Goal: Find specific page/section: Find specific page/section

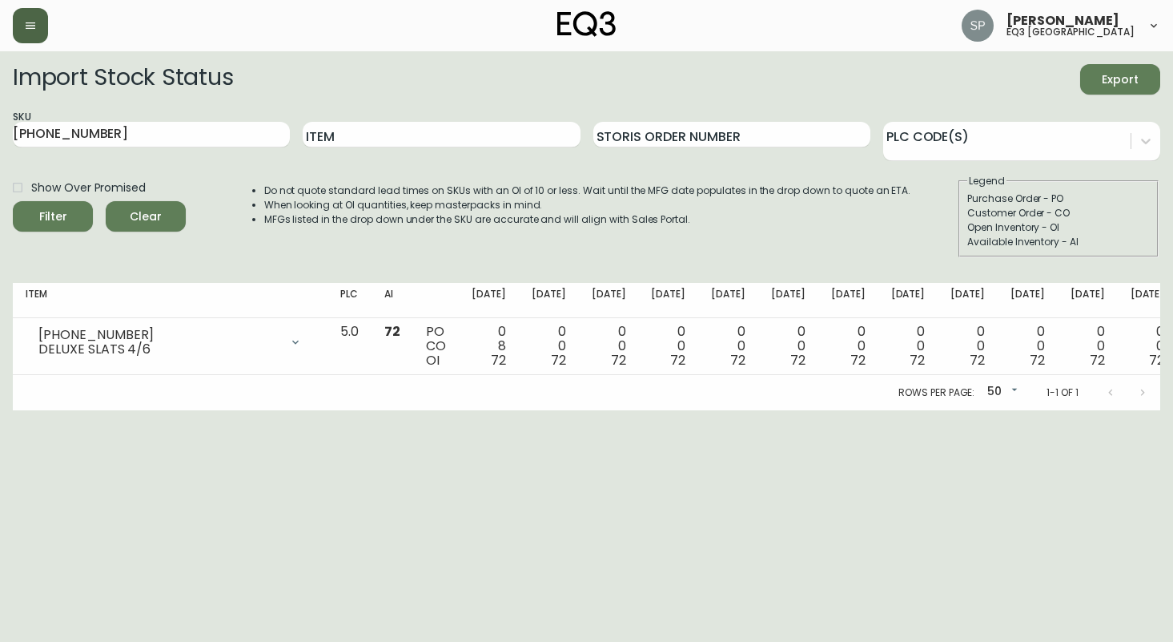
click at [25, 24] on icon "button" at bounding box center [30, 25] width 13 height 13
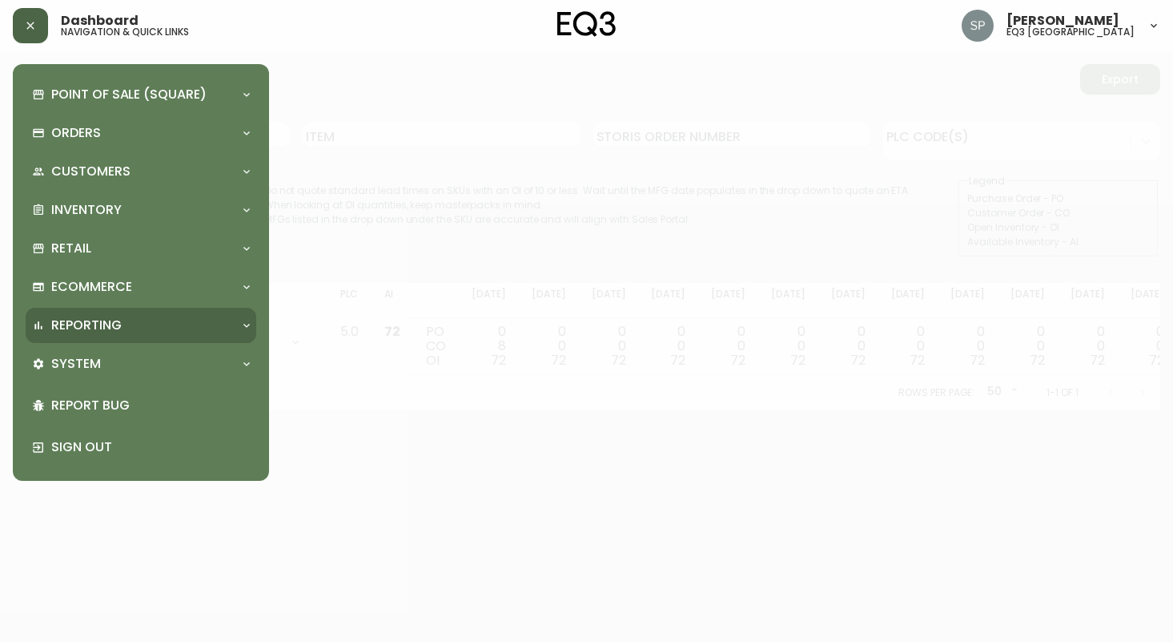
click at [128, 317] on div "Reporting" at bounding box center [133, 325] width 202 height 18
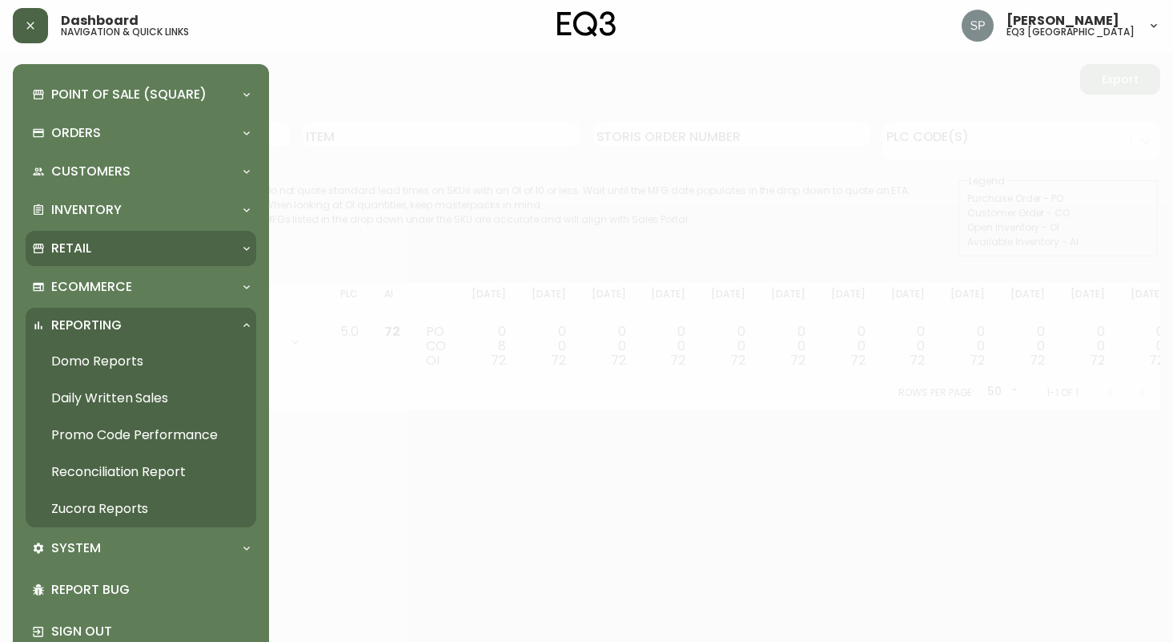
click at [101, 250] on div "Retail" at bounding box center [133, 249] width 202 height 18
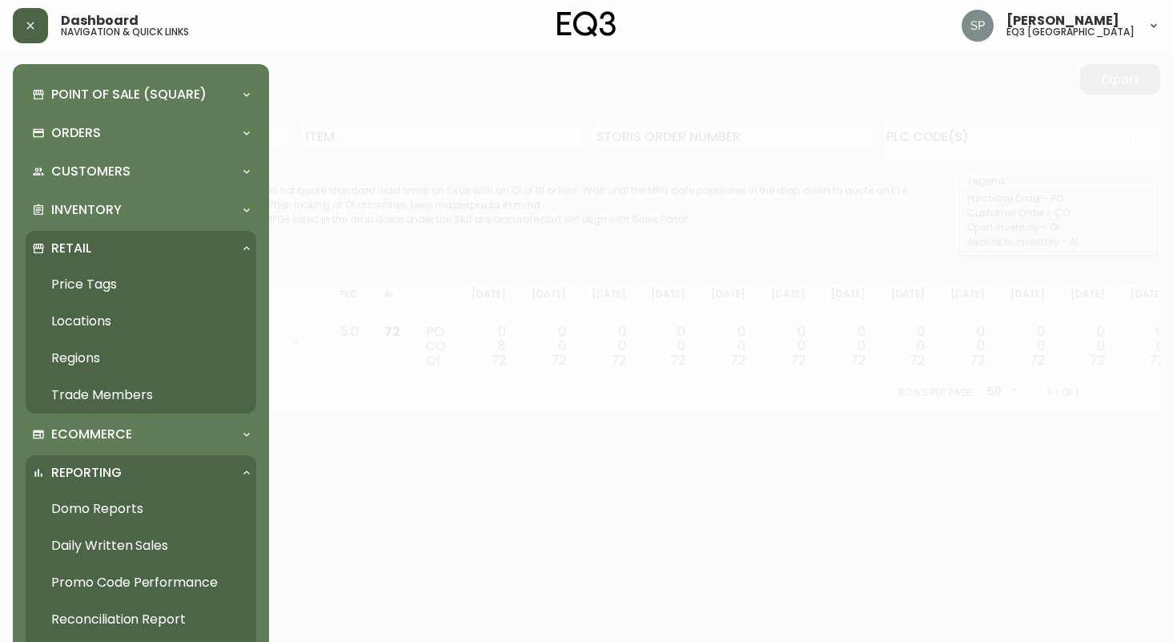
click at [115, 395] on link "Trade Members" at bounding box center [141, 394] width 231 height 37
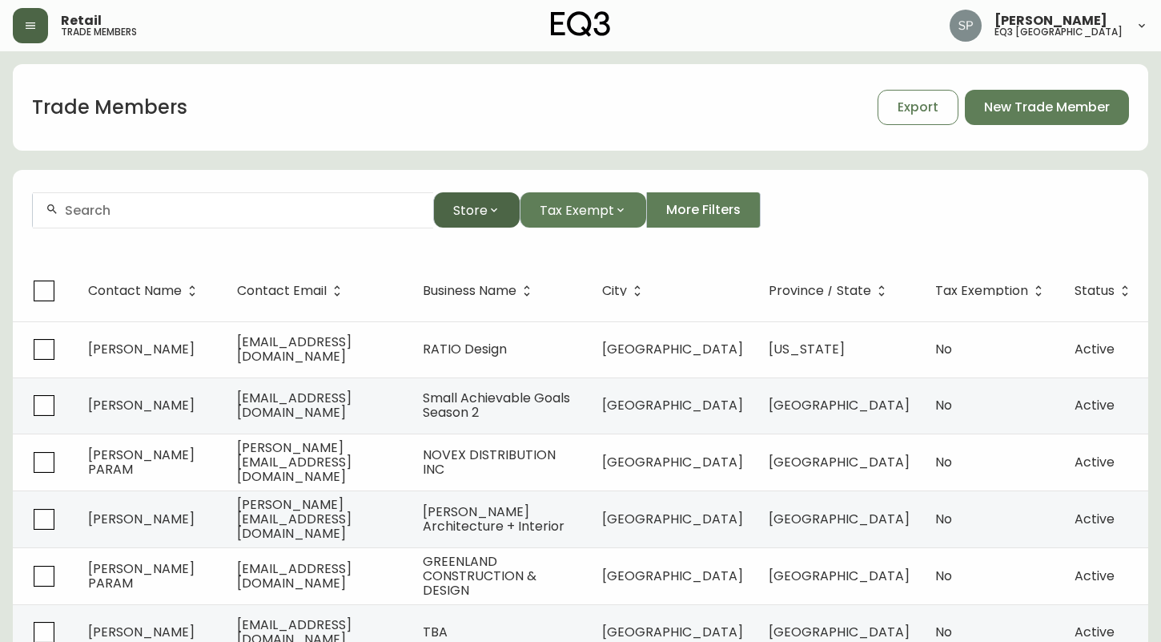
click at [497, 207] on icon "button" at bounding box center [494, 209] width 13 height 13
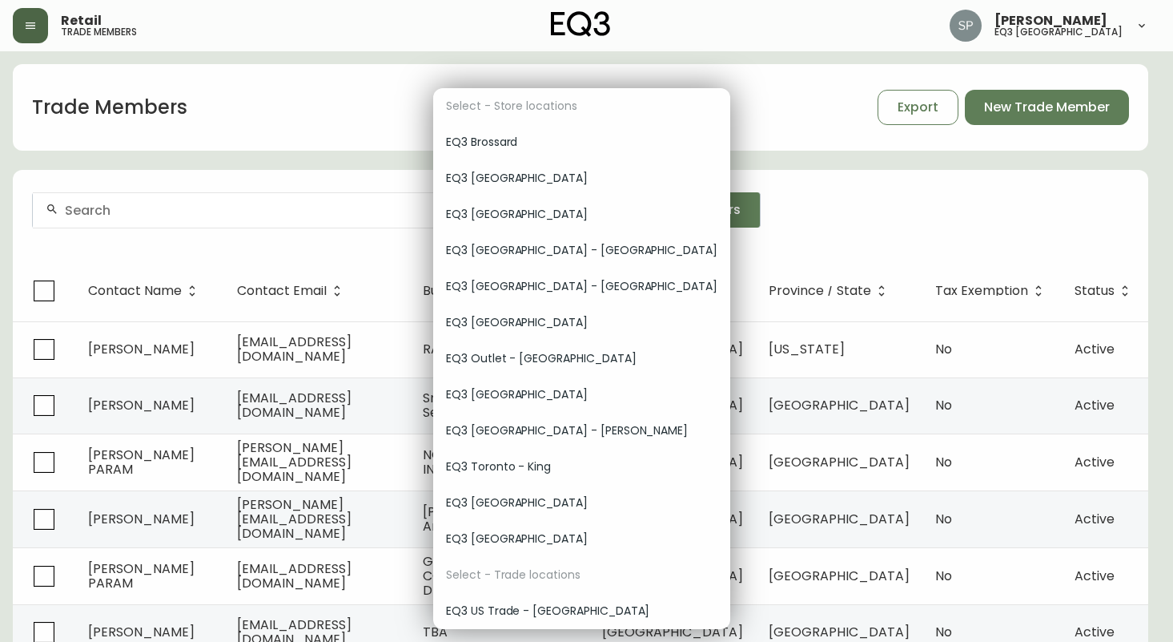
click at [493, 175] on span "EQ3 [GEOGRAPHIC_DATA]" at bounding box center [582, 178] width 272 height 17
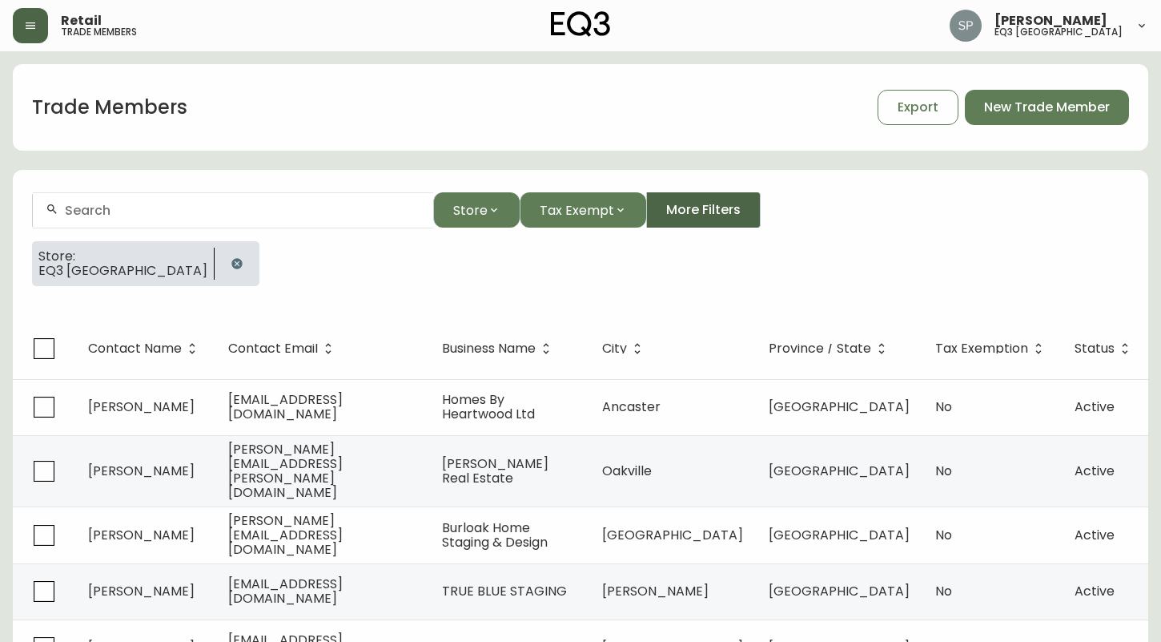
click at [715, 216] on span "More Filters" at bounding box center [703, 210] width 74 height 18
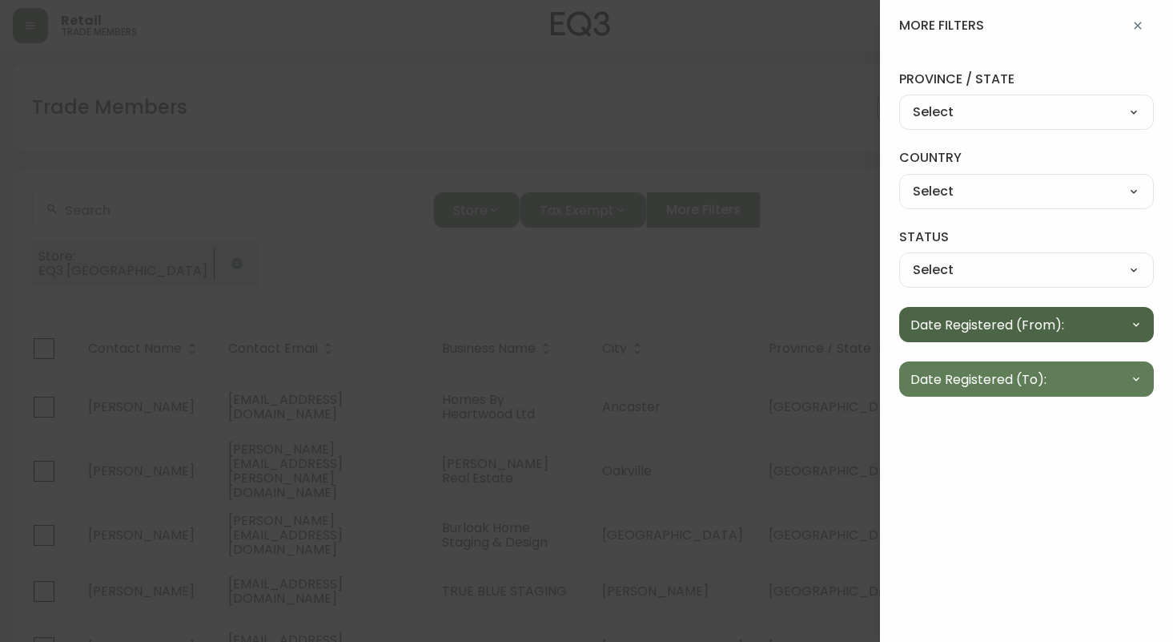
click at [1141, 326] on icon "button" at bounding box center [1136, 324] width 13 height 13
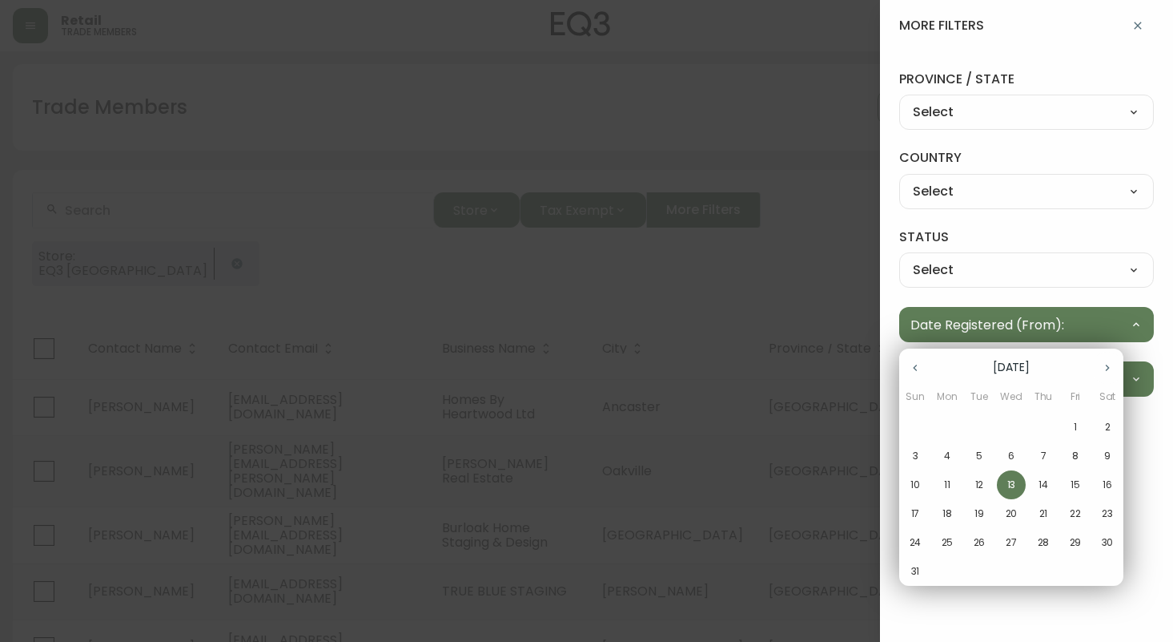
click at [912, 368] on icon "button" at bounding box center [915, 367] width 13 height 13
click at [916, 370] on icon "button" at bounding box center [915, 367] width 13 height 13
click at [918, 427] on span "1" at bounding box center [915, 427] width 29 height 14
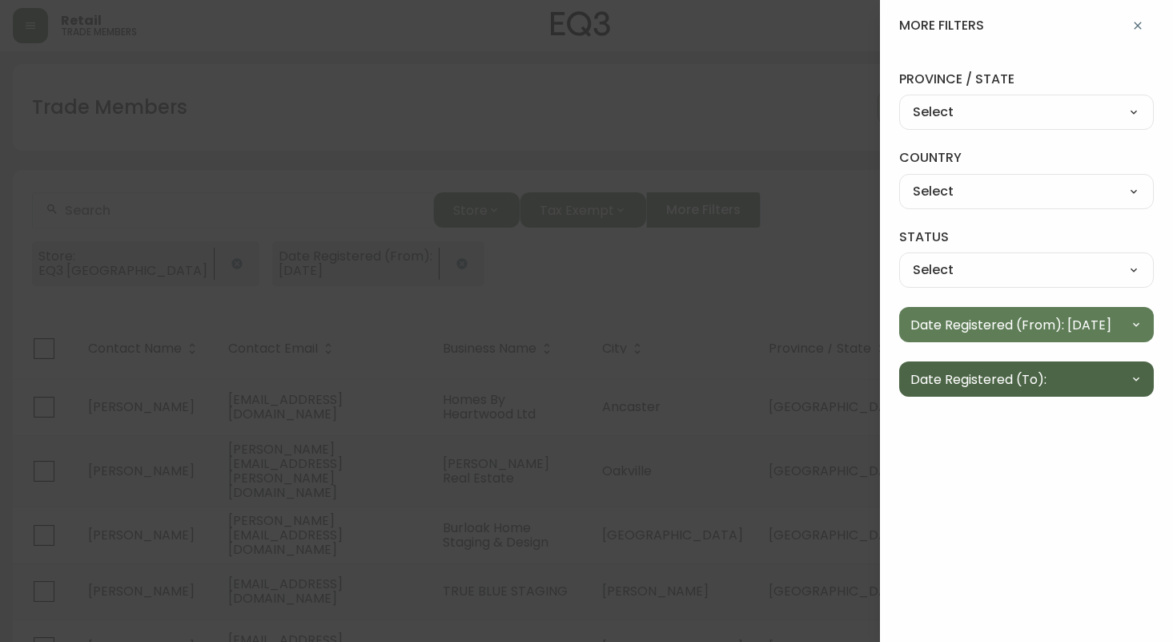
click at [1028, 378] on span "Date Registered (To):" at bounding box center [979, 379] width 136 height 20
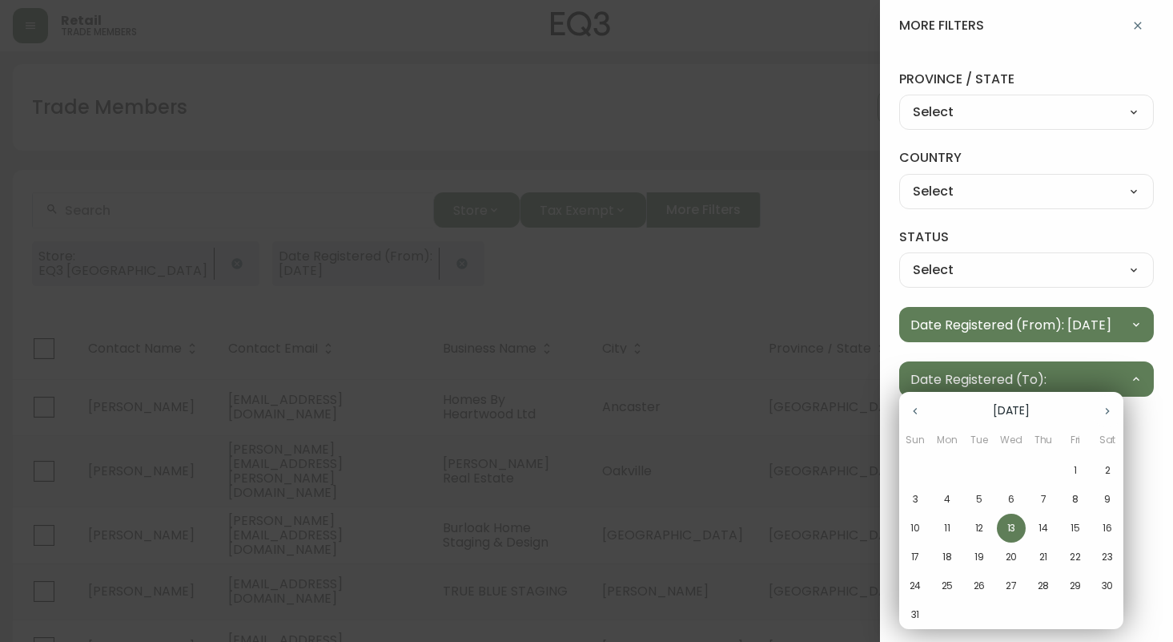
click at [909, 408] on icon "button" at bounding box center [915, 411] width 13 height 13
click at [916, 410] on icon "button" at bounding box center [915, 411] width 4 height 6
click at [948, 582] on p "30" at bounding box center [948, 585] width 12 height 14
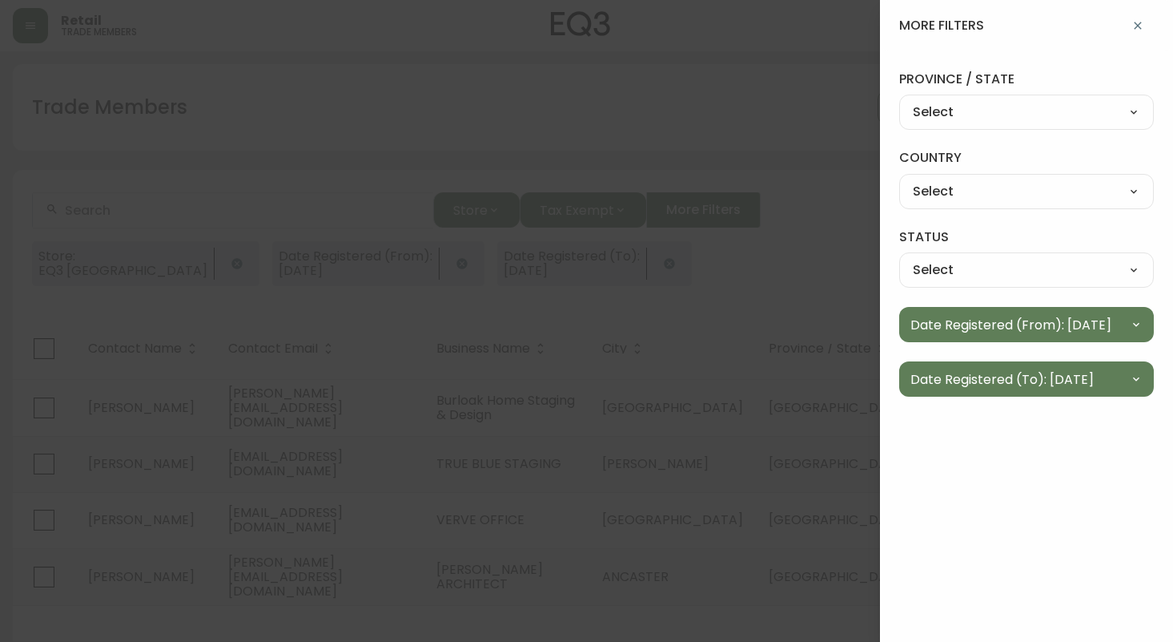
click at [1135, 24] on icon "button" at bounding box center [1138, 25] width 13 height 13
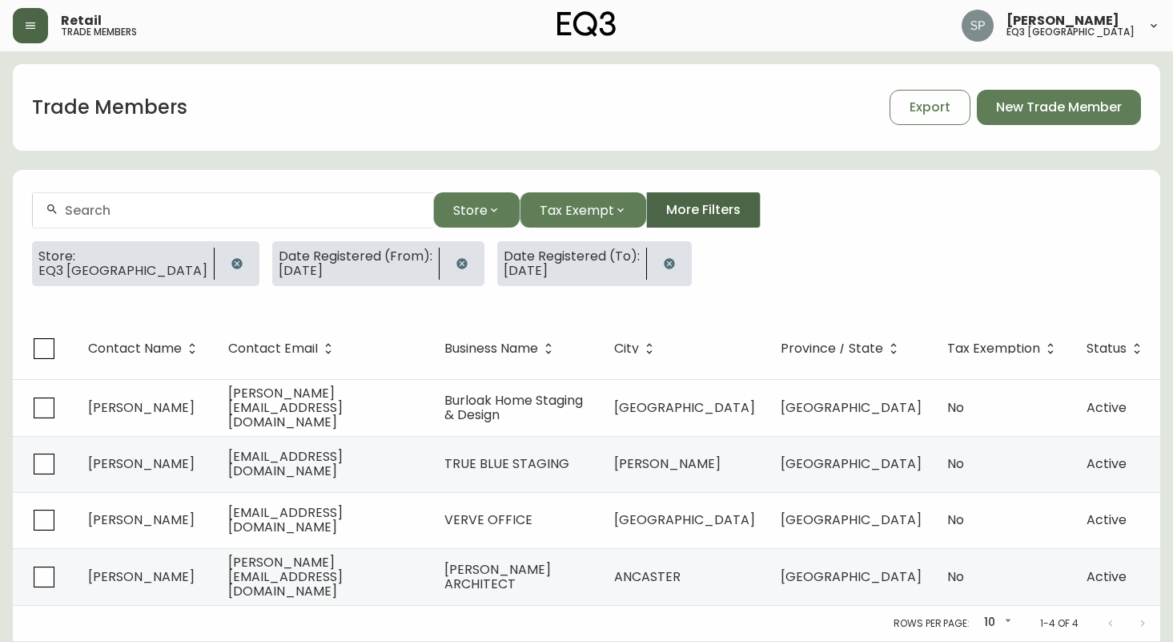
click at [715, 207] on span "More Filters" at bounding box center [703, 210] width 74 height 18
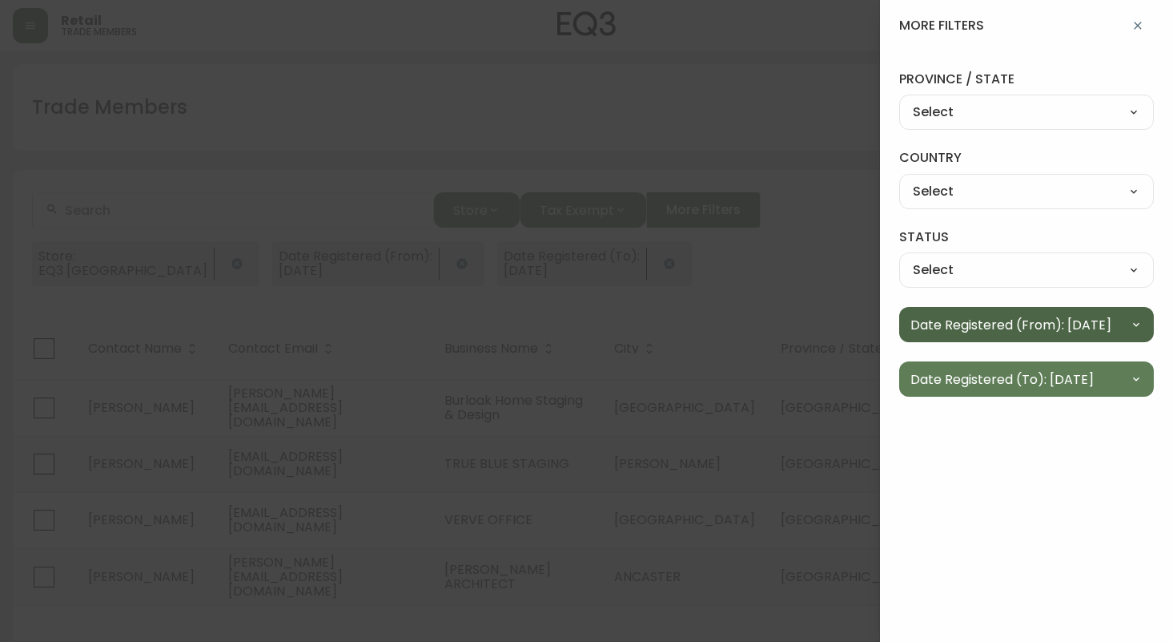
click at [1138, 322] on icon "button" at bounding box center [1136, 324] width 13 height 13
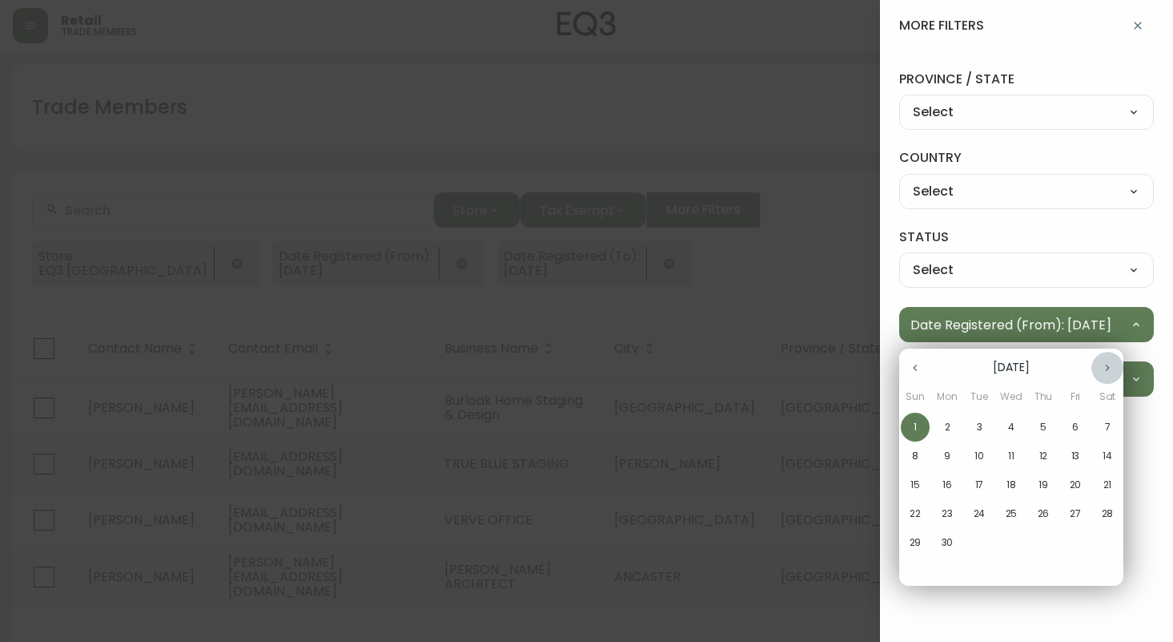
click at [1113, 369] on icon "button" at bounding box center [1107, 367] width 13 height 13
click at [980, 427] on p "1" at bounding box center [979, 427] width 3 height 14
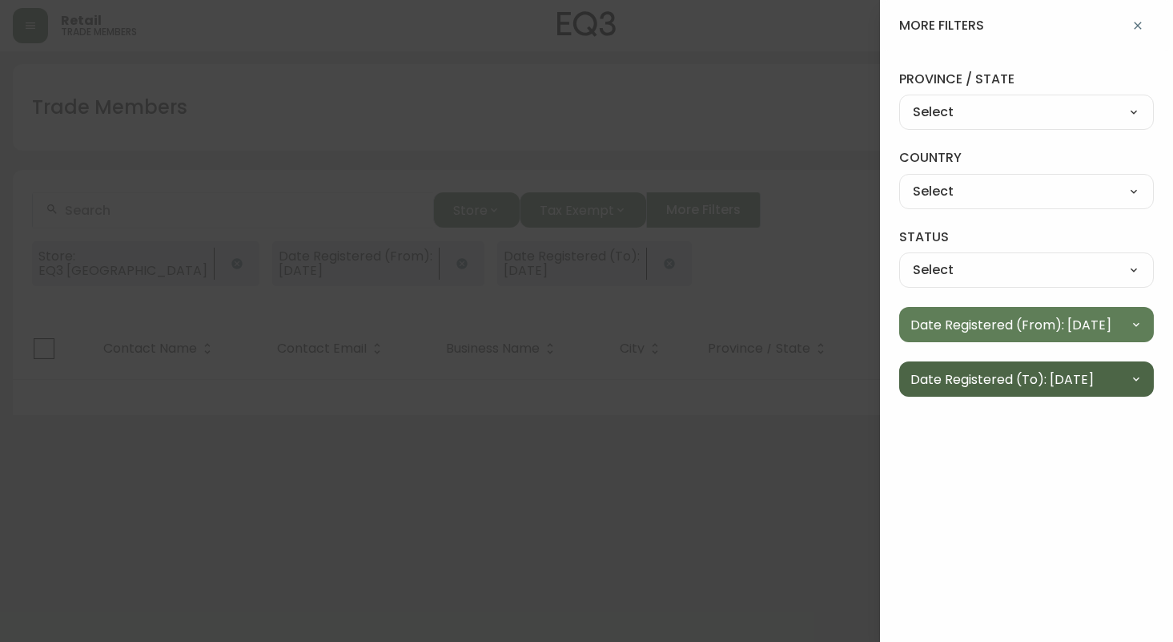
click at [1137, 382] on icon "button" at bounding box center [1136, 378] width 13 height 13
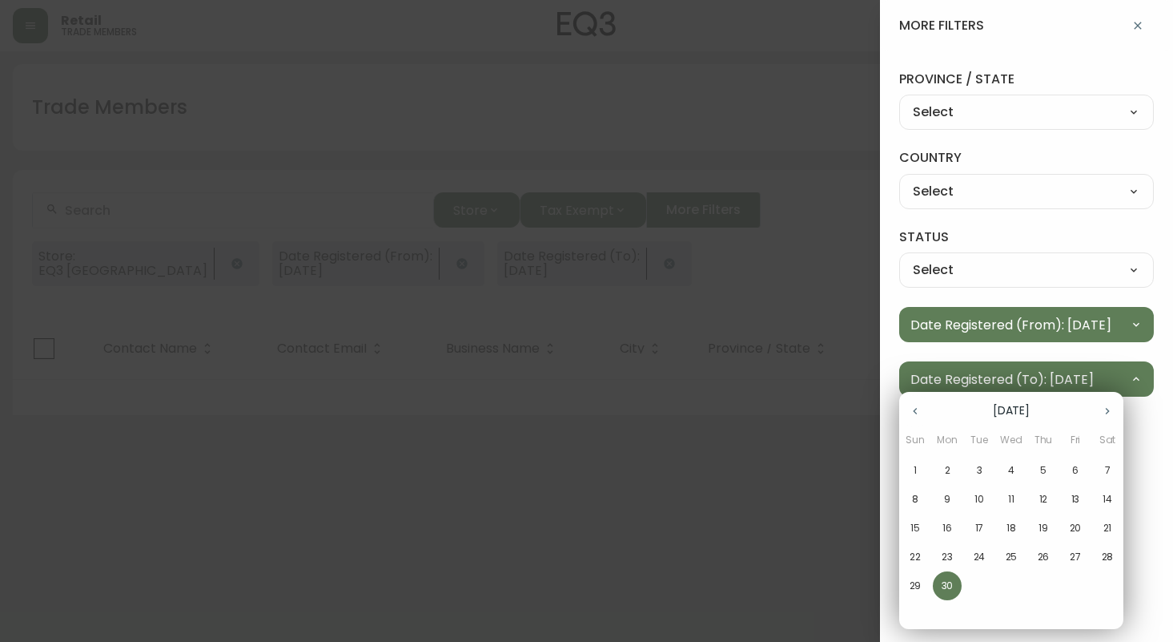
click at [1108, 406] on icon "button" at bounding box center [1107, 411] width 13 height 13
click at [1043, 585] on p "31" at bounding box center [1044, 585] width 9 height 14
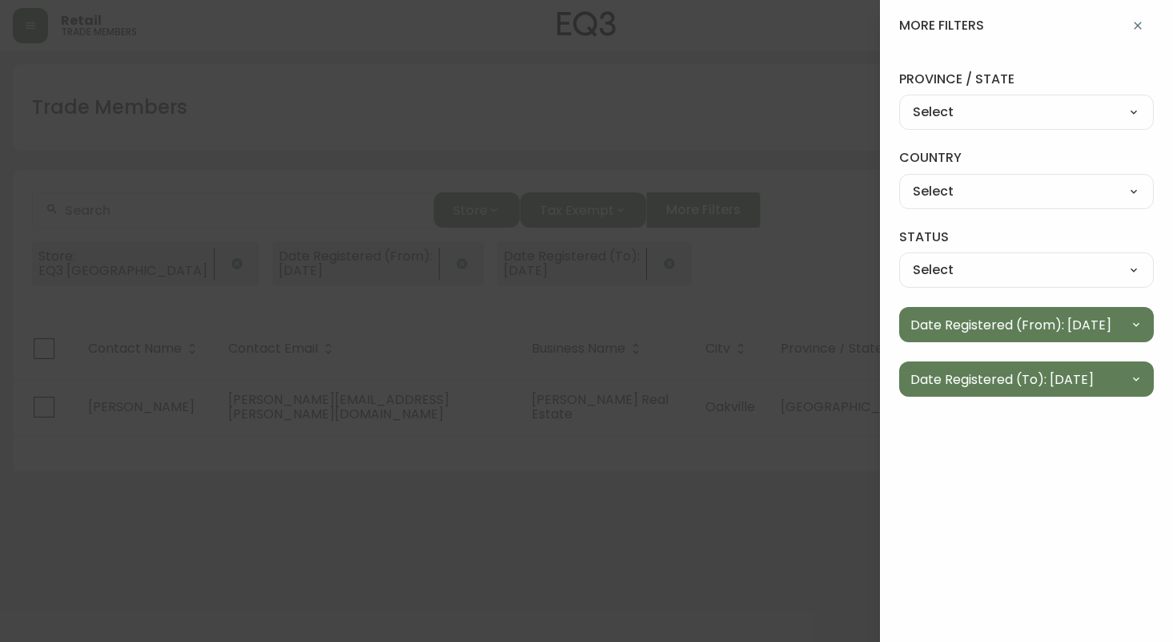
click at [1135, 20] on icon "button" at bounding box center [1138, 25] width 13 height 13
